Goal: Obtain resource: Obtain resource

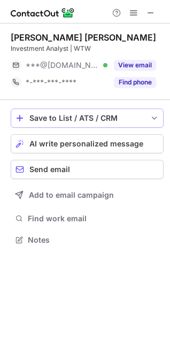
scroll to position [233, 170]
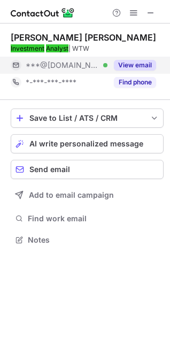
click at [137, 62] on button "View email" at bounding box center [135, 65] width 42 height 11
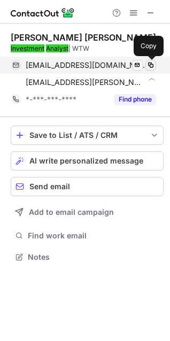
scroll to position [250, 170]
click at [151, 67] on span at bounding box center [151, 65] width 9 height 9
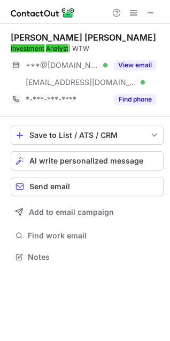
scroll to position [250, 170]
click at [151, 12] on span at bounding box center [151, 13] width 9 height 9
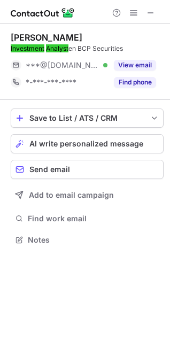
scroll to position [233, 170]
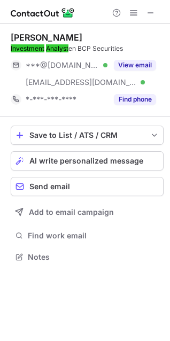
scroll to position [250, 170]
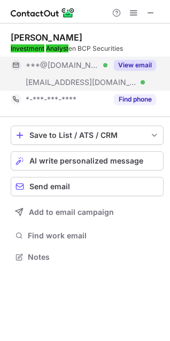
click at [146, 58] on div "View email" at bounding box center [132, 65] width 49 height 17
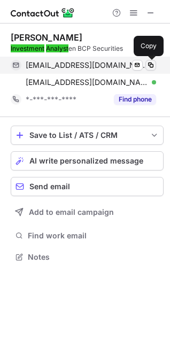
click at [152, 67] on span at bounding box center [151, 65] width 9 height 9
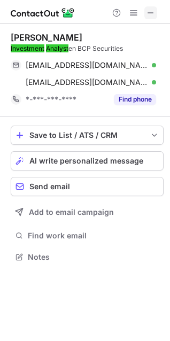
click at [154, 11] on span at bounding box center [151, 13] width 9 height 9
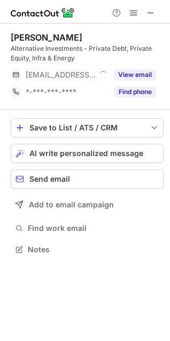
scroll to position [242, 170]
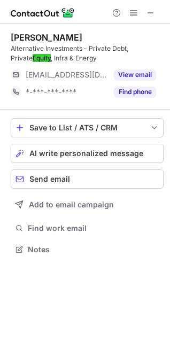
scroll to position [242, 170]
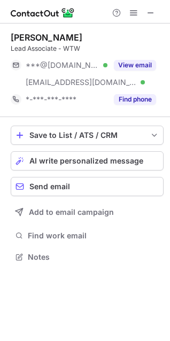
scroll to position [250, 170]
click at [155, 12] on span at bounding box center [151, 13] width 9 height 9
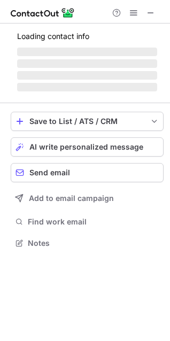
scroll to position [250, 170]
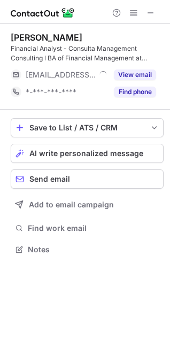
scroll to position [242, 170]
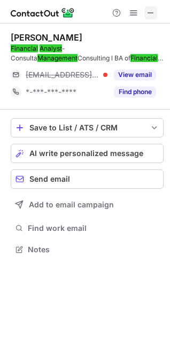
click at [146, 13] on button at bounding box center [150, 12] width 13 height 13
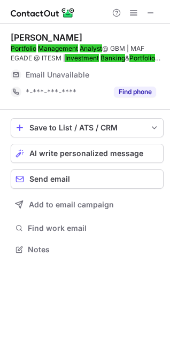
scroll to position [242, 170]
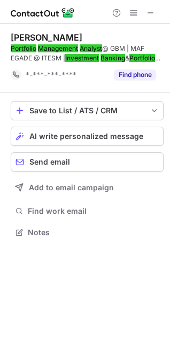
scroll to position [225, 170]
click at [154, 11] on span at bounding box center [151, 13] width 9 height 9
click at [153, 13] on span at bounding box center [151, 13] width 9 height 9
click at [151, 15] on span at bounding box center [151, 13] width 9 height 9
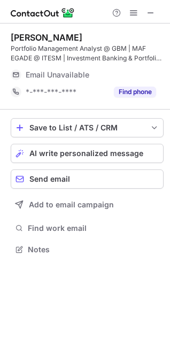
scroll to position [242, 170]
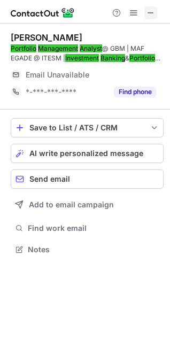
click at [156, 10] on button at bounding box center [150, 12] width 13 height 13
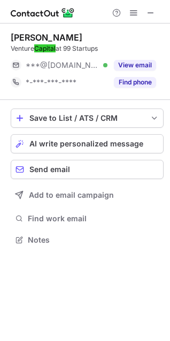
scroll to position [233, 170]
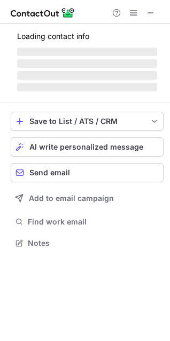
scroll to position [236, 170]
click at [154, 15] on span at bounding box center [151, 13] width 9 height 9
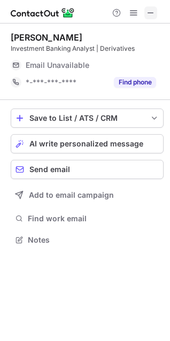
scroll to position [233, 170]
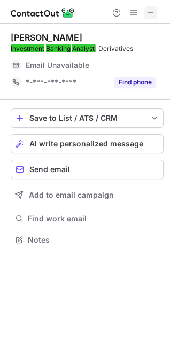
click at [151, 14] on span at bounding box center [151, 13] width 9 height 9
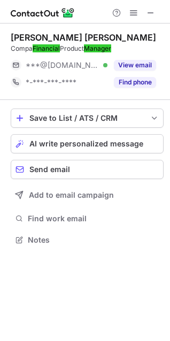
scroll to position [233, 170]
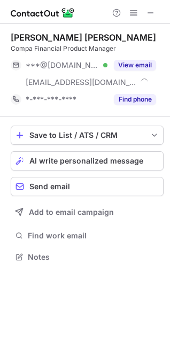
scroll to position [250, 170]
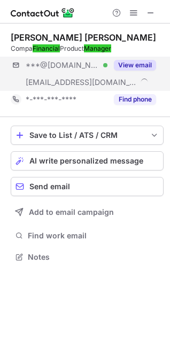
click at [157, 68] on div "***@[DOMAIN_NAME] Verified [EMAIL_ADDRESS][DOMAIN_NAME] View email" at bounding box center [87, 74] width 153 height 34
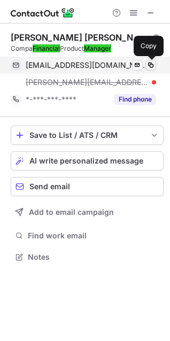
click at [156, 65] on button at bounding box center [151, 65] width 11 height 11
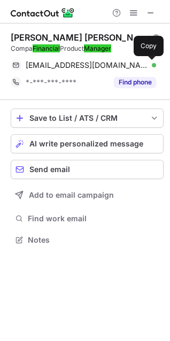
scroll to position [233, 170]
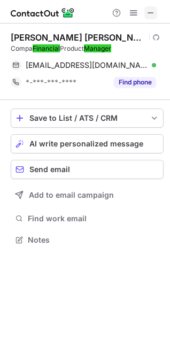
click at [152, 13] on span at bounding box center [151, 13] width 9 height 9
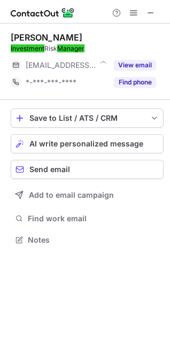
scroll to position [233, 170]
click at [156, 9] on button at bounding box center [150, 12] width 13 height 13
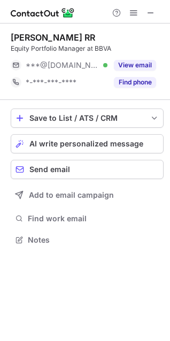
scroll to position [233, 170]
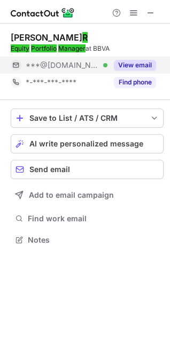
click at [139, 59] on div "View email" at bounding box center [132, 65] width 49 height 17
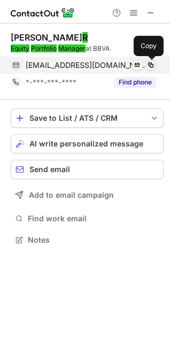
click at [149, 65] on span at bounding box center [151, 65] width 9 height 9
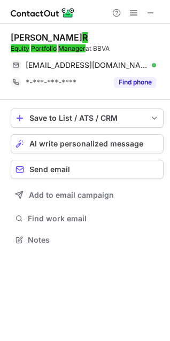
click at [159, 11] on div at bounding box center [133, 12] width 51 height 13
click at [149, 13] on span at bounding box center [151, 13] width 9 height 9
